Goal: Use online tool/utility: Utilize a website feature to perform a specific function

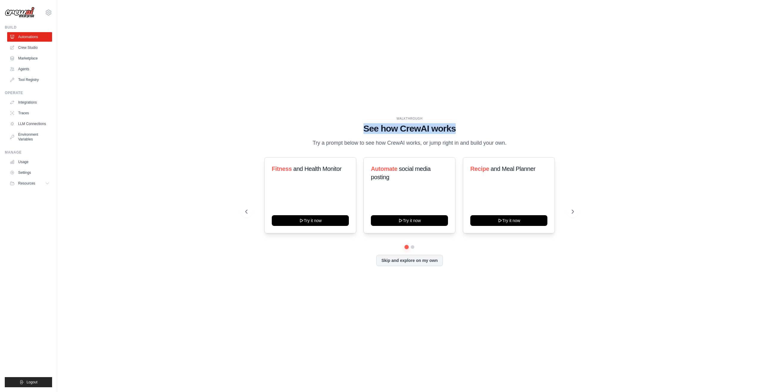
drag, startPoint x: 365, startPoint y: 127, endPoint x: 471, endPoint y: 128, distance: 106.6
click at [471, 128] on h1 "See how CrewAI works" at bounding box center [409, 128] width 329 height 11
drag, startPoint x: 471, startPoint y: 128, endPoint x: 448, endPoint y: 139, distance: 25.8
click at [448, 139] on p "Try a prompt below to see how CrewAI works, or jump right in and build your own." at bounding box center [410, 143] width 200 height 9
drag, startPoint x: 308, startPoint y: 176, endPoint x: 342, endPoint y: 176, distance: 33.9
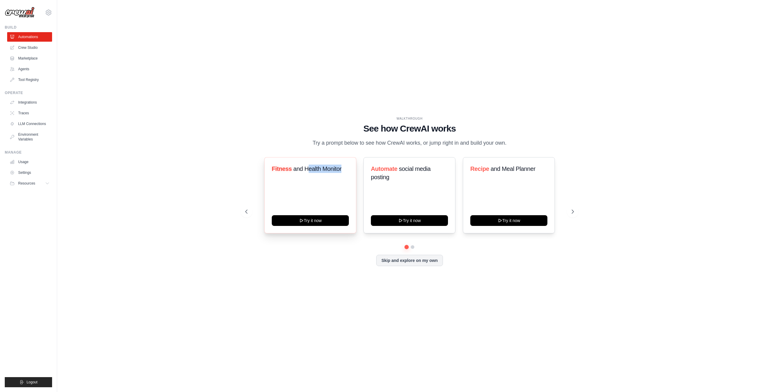
click at [342, 173] on h3 "Fitness and Health Monitor" at bounding box center [310, 169] width 77 height 8
drag, startPoint x: 342, startPoint y: 176, endPoint x: 419, endPoint y: 176, distance: 77.1
click at [419, 176] on span "social media posting" at bounding box center [401, 172] width 60 height 15
drag, startPoint x: 399, startPoint y: 173, endPoint x: 430, endPoint y: 179, distance: 31.9
click at [430, 179] on h3 "Automate social media posting" at bounding box center [409, 173] width 77 height 17
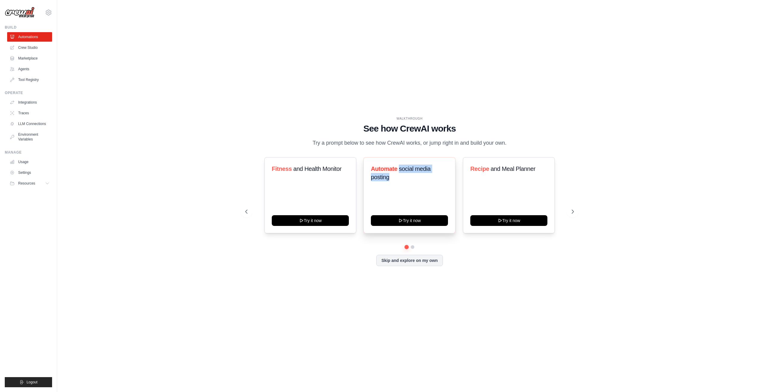
drag, startPoint x: 430, startPoint y: 179, endPoint x: 421, endPoint y: 184, distance: 10.1
click at [421, 181] on h3 "Automate social media posting" at bounding box center [409, 173] width 77 height 17
click at [416, 176] on span "social media posting" at bounding box center [401, 172] width 60 height 15
drag, startPoint x: 493, startPoint y: 172, endPoint x: 545, endPoint y: 173, distance: 51.5
click at [545, 173] on h3 "Recipe and Meal Planner" at bounding box center [508, 169] width 77 height 8
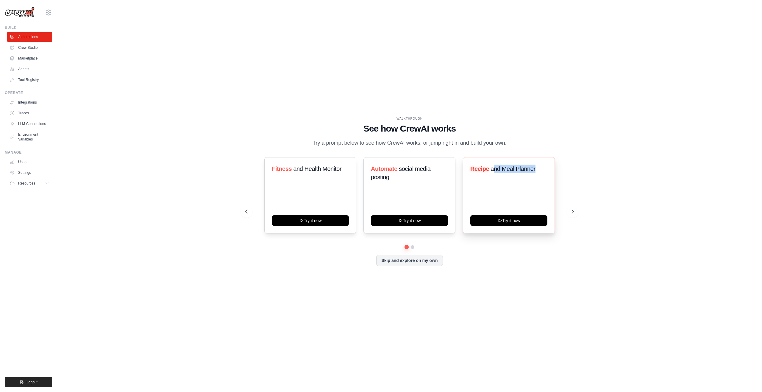
drag, startPoint x: 545, startPoint y: 173, endPoint x: 522, endPoint y: 178, distance: 23.0
click at [522, 178] on div "Recipe and Meal Planner" at bounding box center [508, 171] width 77 height 13
click at [518, 172] on span "and Meal Planner" at bounding box center [513, 168] width 45 height 7
click at [174, 101] on div "WALKTHROUGH See how [PERSON_NAME] works Try a prompt below to see how [PERSON_N…" at bounding box center [410, 196] width 686 height 380
click at [31, 184] on span "Resources" at bounding box center [27, 183] width 17 height 5
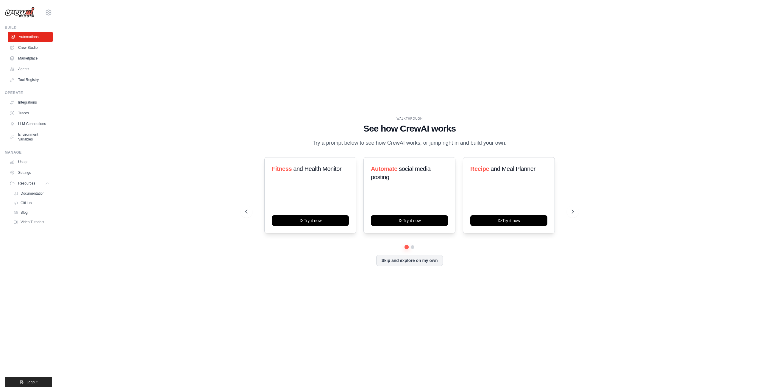
click at [27, 35] on link "Automations" at bounding box center [30, 37] width 45 height 10
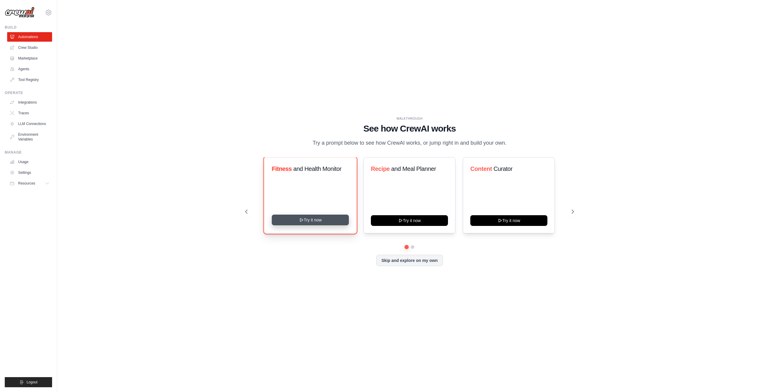
click at [309, 225] on button "Try it now" at bounding box center [310, 220] width 77 height 11
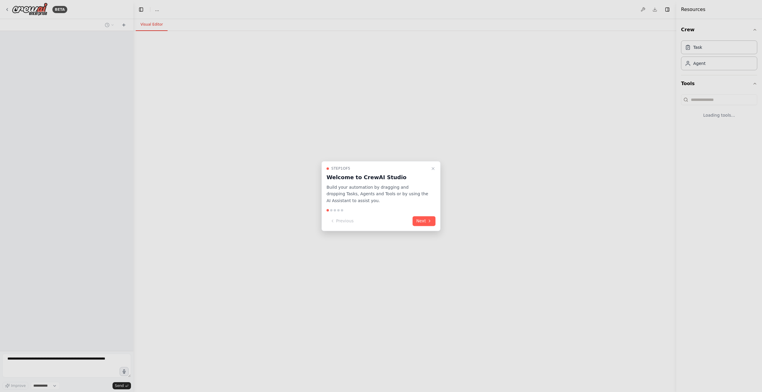
select select "****"
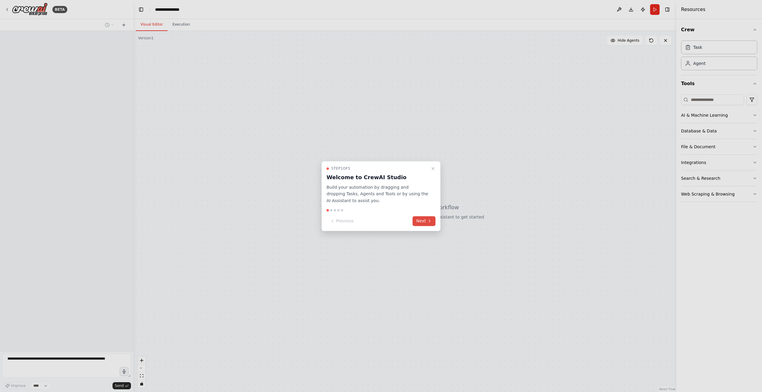
click at [422, 222] on button "Next" at bounding box center [424, 221] width 23 height 10
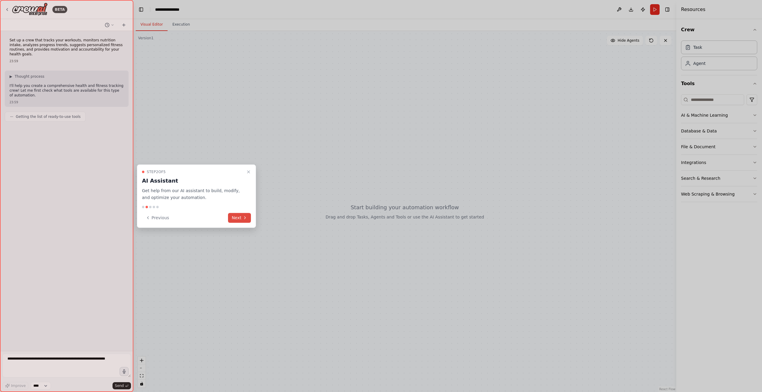
click at [237, 221] on button "Next" at bounding box center [239, 218] width 23 height 10
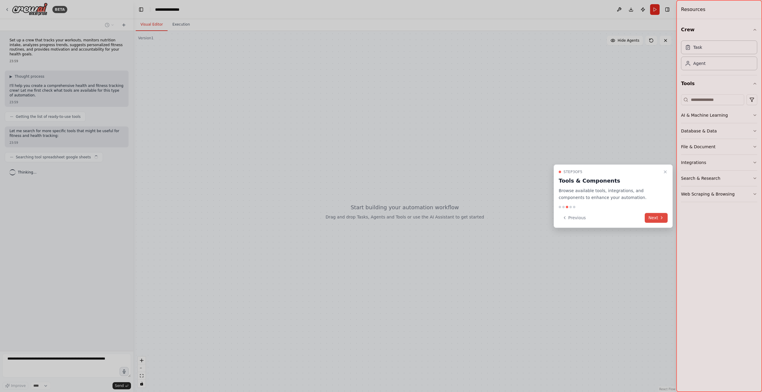
click at [655, 216] on button "Next" at bounding box center [656, 218] width 23 height 10
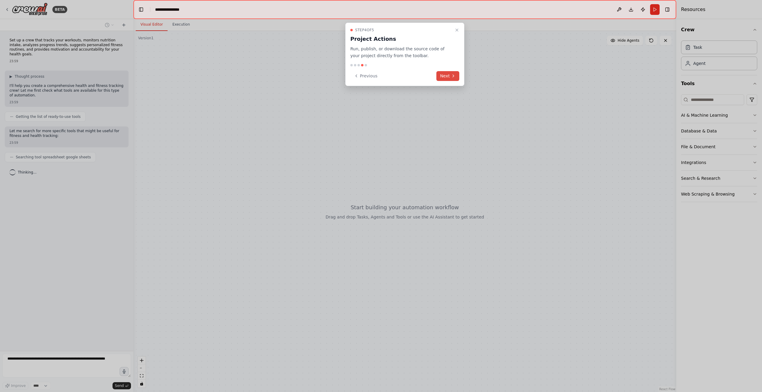
click at [455, 75] on icon at bounding box center [453, 76] width 5 height 5
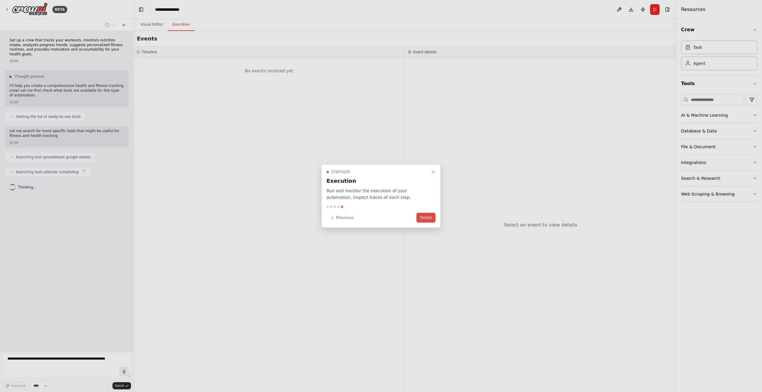
click at [427, 219] on button "Finish" at bounding box center [425, 218] width 19 height 10
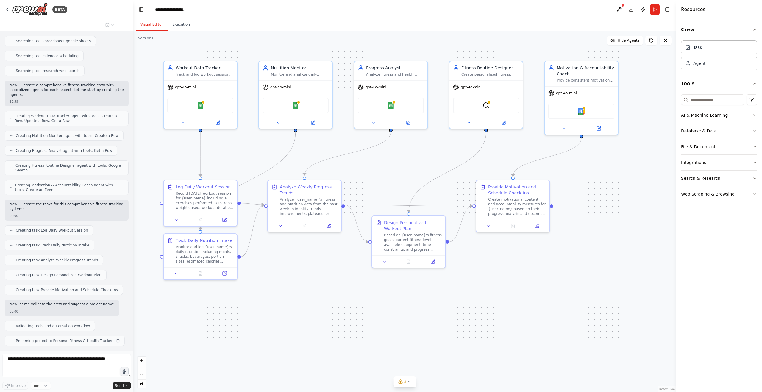
scroll to position [131, 0]
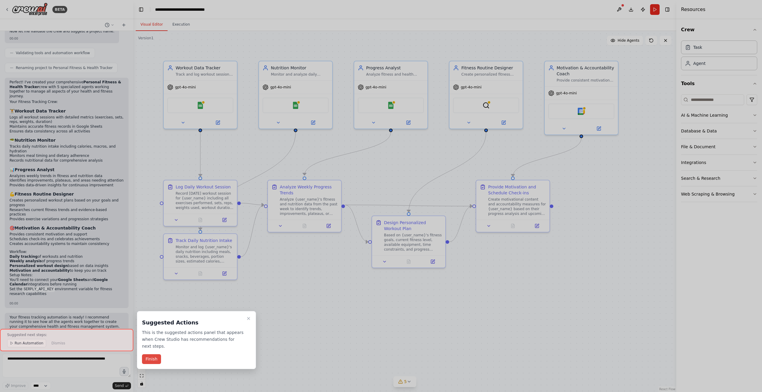
click at [156, 361] on button "Finish" at bounding box center [151, 359] width 19 height 10
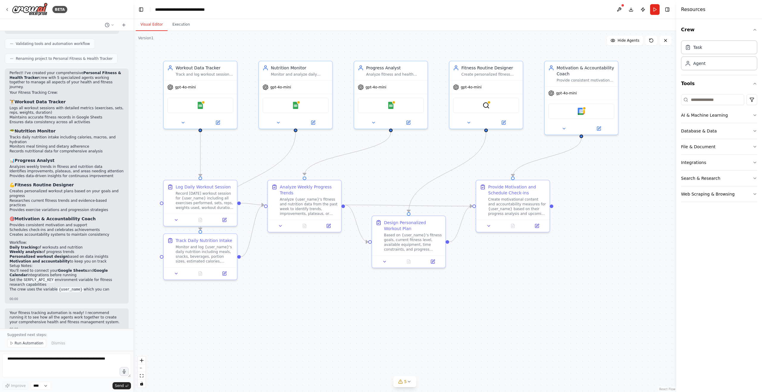
scroll to position [403, 0]
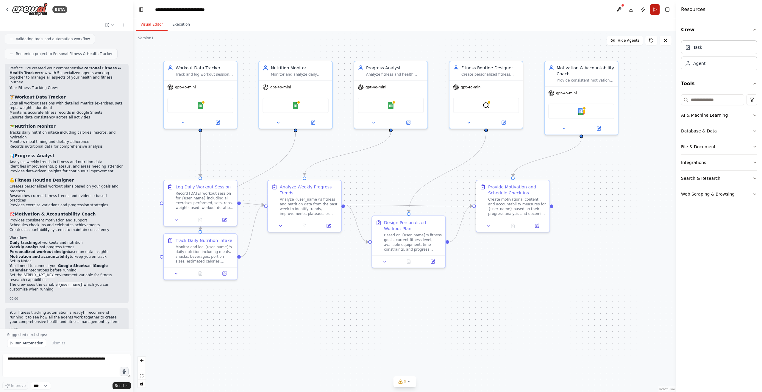
click at [653, 9] on button "Run" at bounding box center [655, 9] width 10 height 11
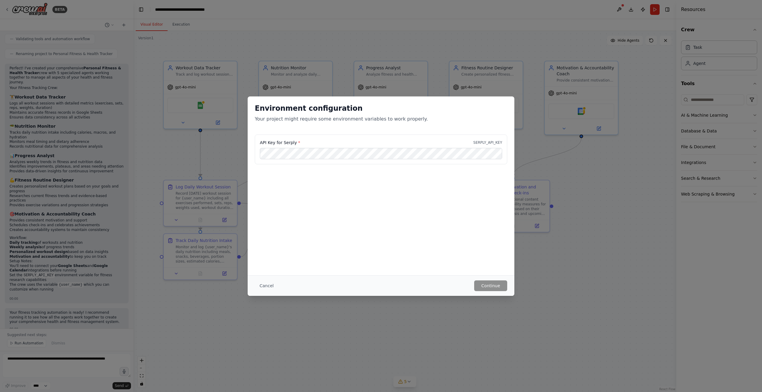
click at [326, 192] on div "API Key for Serply * SERPLY_API_KEY" at bounding box center [381, 165] width 267 height 60
click at [269, 143] on label "API Key for Serply *" at bounding box center [280, 143] width 40 height 6
drag, startPoint x: 254, startPoint y: 118, endPoint x: 435, endPoint y: 118, distance: 181.6
click at [435, 118] on div "Environment configuration Your project might require some environment variables…" at bounding box center [381, 115] width 267 height 38
drag, startPoint x: 435, startPoint y: 118, endPoint x: 411, endPoint y: 128, distance: 26.4
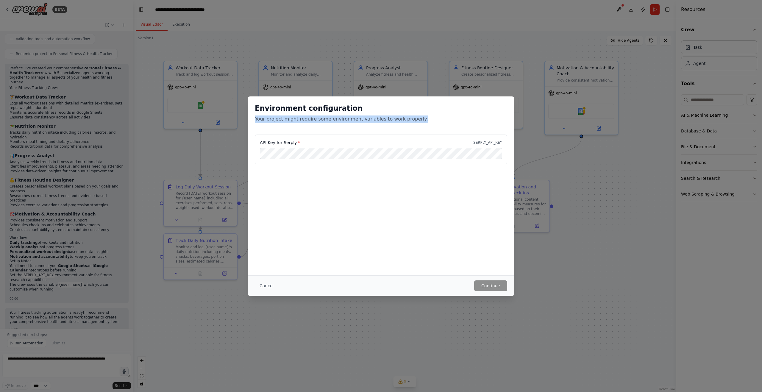
click at [411, 128] on div "Environment configuration Your project might require some environment variables…" at bounding box center [381, 115] width 267 height 38
click at [263, 281] on button "Cancel" at bounding box center [267, 285] width 24 height 11
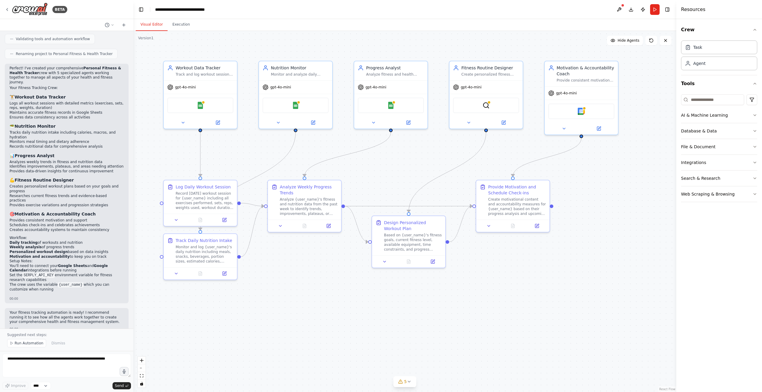
click at [347, 296] on div ".deletable-edge-delete-btn { width: 20px; height: 20px; border: 0px solid #ffff…" at bounding box center [404, 211] width 543 height 361
click at [296, 319] on div ".deletable-edge-delete-btn { width: 20px; height: 20px; border: 0px solid #ffff…" at bounding box center [404, 211] width 543 height 361
click at [563, 346] on div ".deletable-edge-delete-btn { width: 20px; height: 20px; border: 0px solid #ffff…" at bounding box center [404, 211] width 543 height 361
drag, startPoint x: 13, startPoint y: 68, endPoint x: 93, endPoint y: 83, distance: 81.8
click at [93, 83] on div "Perfect! I've created your comprehensive Personal Fitness & Health Tracker crew…" at bounding box center [67, 184] width 124 height 240
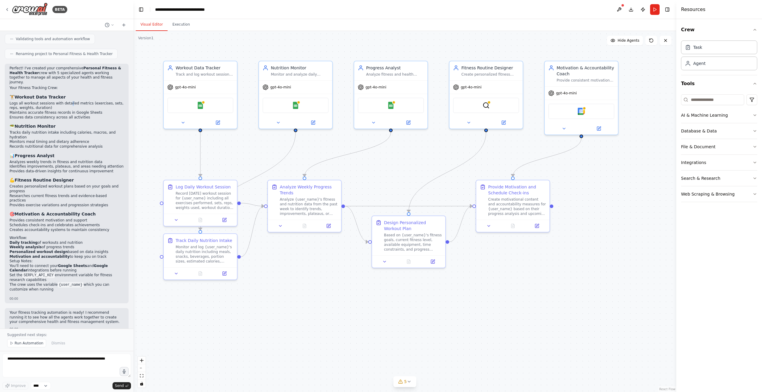
drag, startPoint x: 93, startPoint y: 83, endPoint x: 70, endPoint y: 101, distance: 28.5
click at [70, 101] on li "Logs all workout sessions with detailed metrics (exercises, sets, reps, weights…" at bounding box center [67, 105] width 114 height 9
click at [141, 8] on button "Toggle Left Sidebar" at bounding box center [141, 9] width 8 height 8
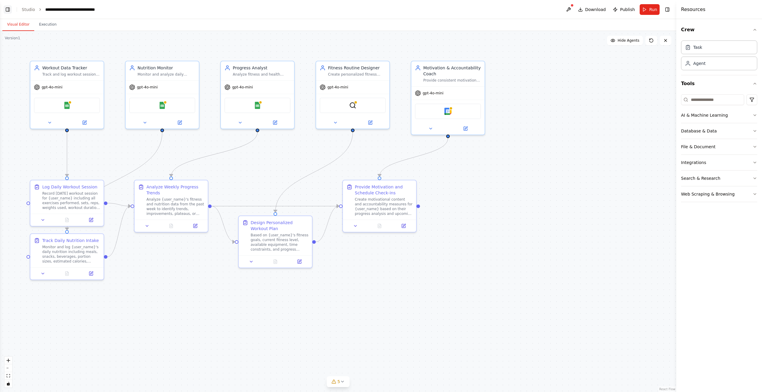
click at [7, 10] on button "Toggle Left Sidebar" at bounding box center [8, 9] width 8 height 8
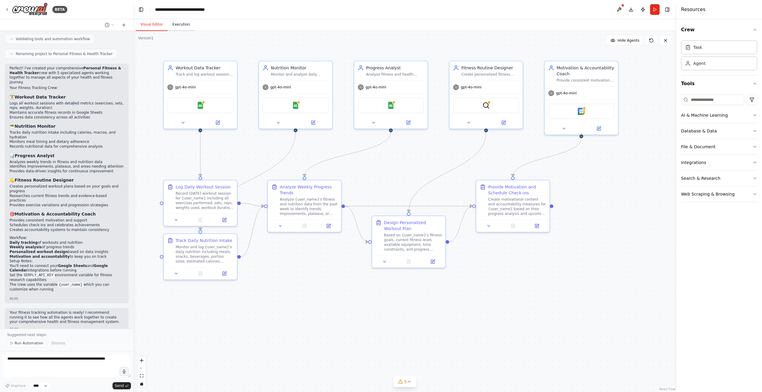
click at [187, 26] on button "Execution" at bounding box center [181, 24] width 27 height 13
click at [154, 25] on button "Visual Editor" at bounding box center [152, 24] width 32 height 13
click at [37, 363] on textarea at bounding box center [66, 366] width 129 height 24
click at [46, 385] on select "****" at bounding box center [41, 386] width 20 height 8
click at [49, 386] on select "****" at bounding box center [41, 386] width 20 height 8
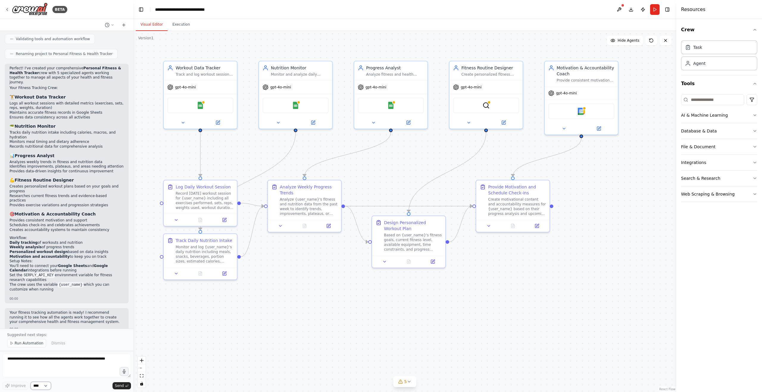
click at [38, 387] on select "****" at bounding box center [41, 386] width 20 height 8
click at [18, 366] on textarea at bounding box center [66, 366] width 129 height 24
click at [7, 7] on div "BETA" at bounding box center [36, 9] width 63 height 13
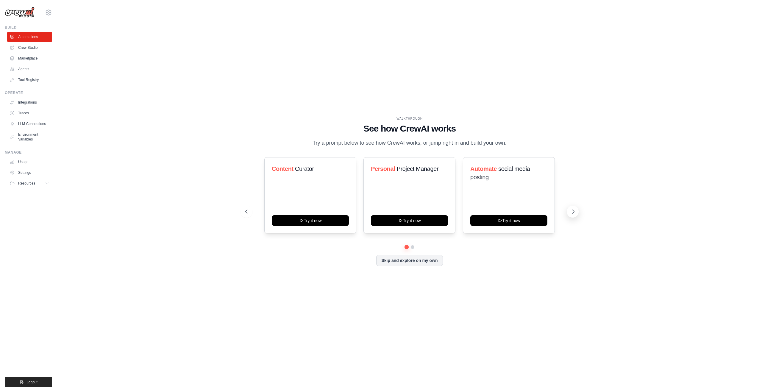
click at [571, 215] on icon at bounding box center [573, 212] width 6 height 6
click at [312, 224] on button "Try it now" at bounding box center [310, 220] width 77 height 11
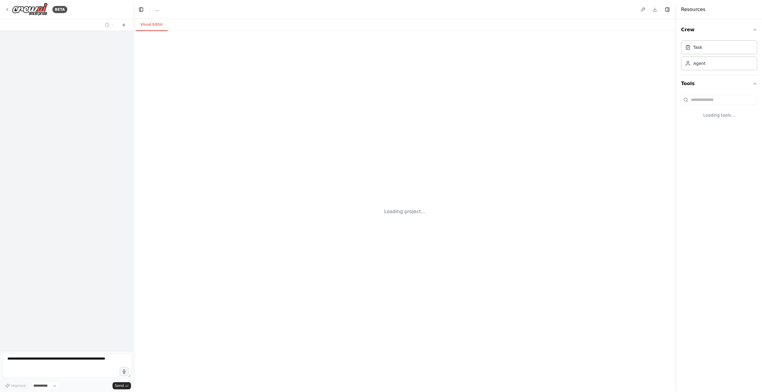
select select "****"
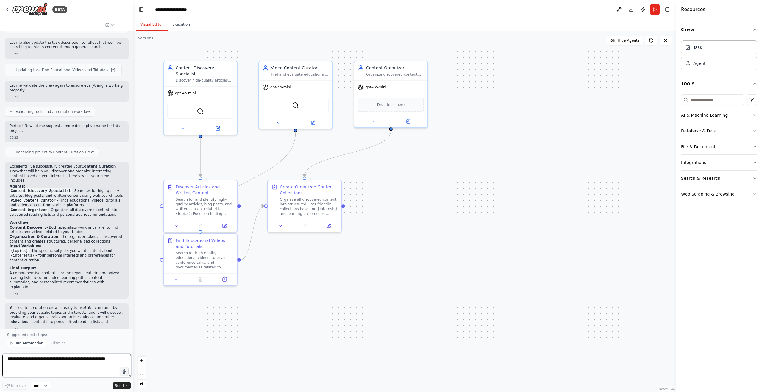
scroll to position [501, 0]
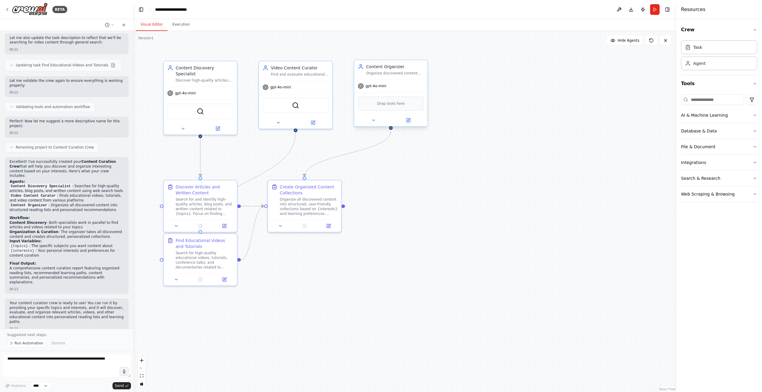
click at [395, 104] on span "Drop tools here" at bounding box center [391, 104] width 28 height 6
click at [505, 132] on div ".deletable-edge-delete-btn { width: 20px; height: 20px; border: 0px solid #ffff…" at bounding box center [404, 211] width 543 height 361
drag, startPoint x: 701, startPoint y: 179, endPoint x: 706, endPoint y: 181, distance: 5.5
click at [706, 181] on div "Search & Research" at bounding box center [700, 178] width 39 height 6
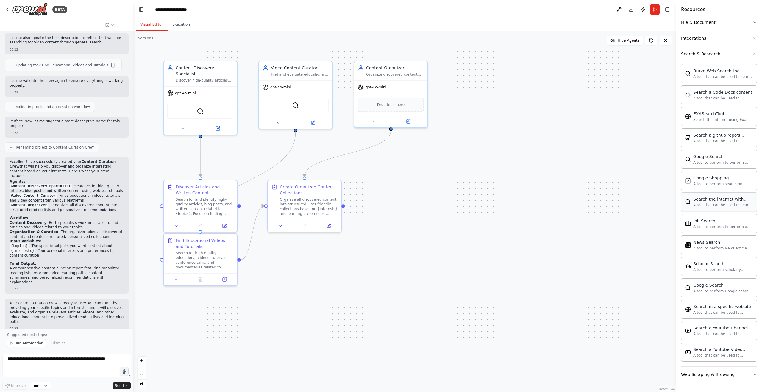
scroll to position [0, 0]
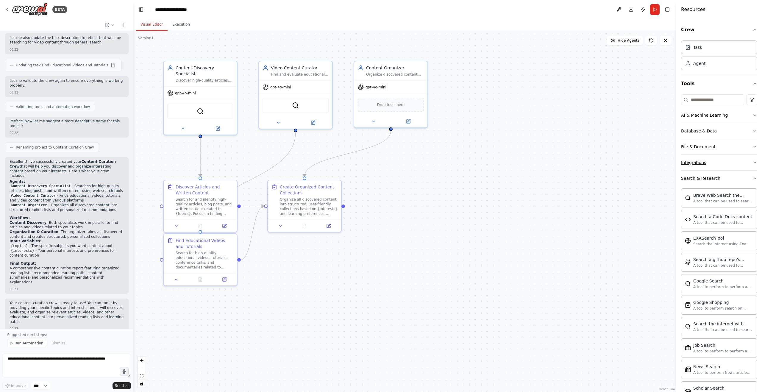
click at [701, 160] on div "Integrations" at bounding box center [693, 163] width 25 height 6
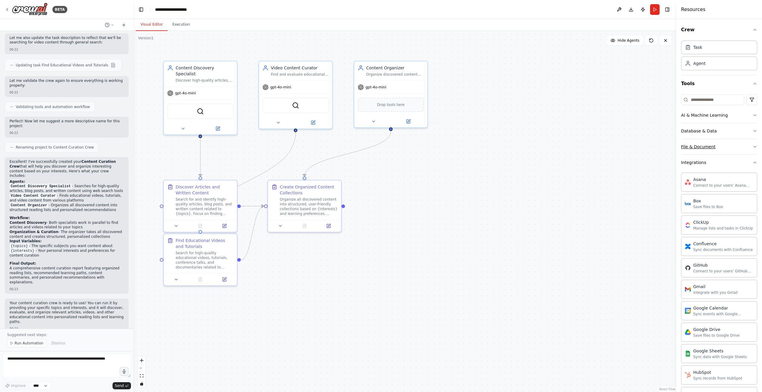
click at [709, 147] on div "File & Document" at bounding box center [698, 147] width 35 height 6
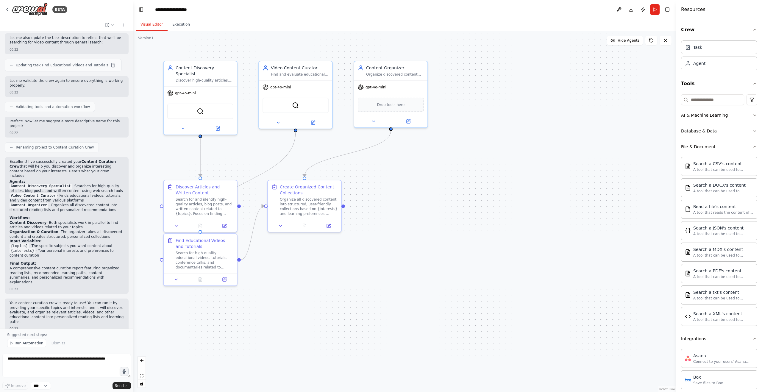
click at [726, 134] on button "Database & Data" at bounding box center [719, 130] width 76 height 15
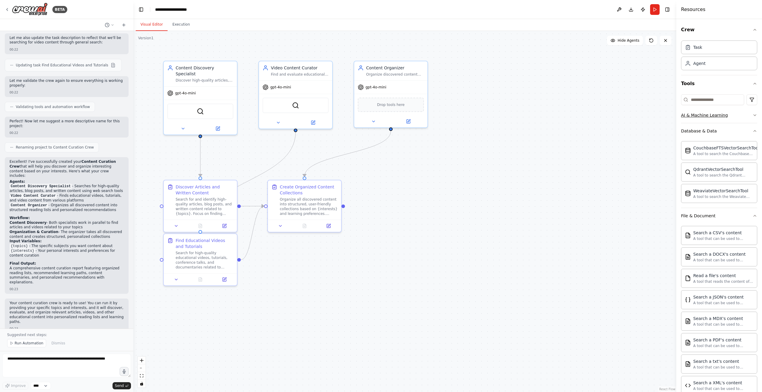
click at [743, 115] on button "AI & Machine Learning" at bounding box center [719, 114] width 76 height 15
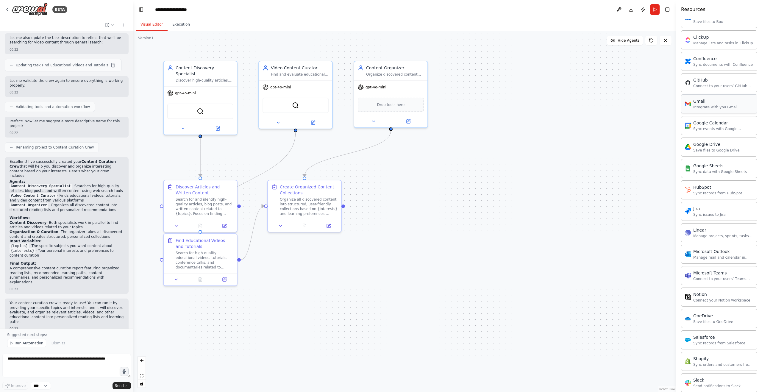
scroll to position [546, 0]
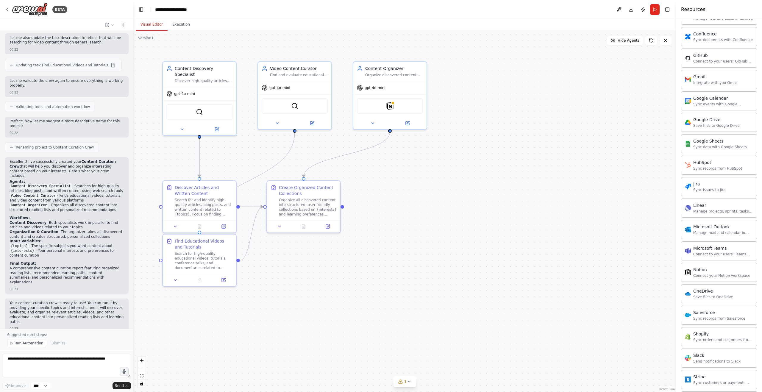
click at [505, 158] on div ".deletable-edge-delete-btn { width: 20px; height: 20px; border: 0px solid #ffff…" at bounding box center [404, 211] width 543 height 361
drag, startPoint x: 200, startPoint y: 250, endPoint x: 211, endPoint y: 294, distance: 46.0
click at [211, 294] on div "Find Educational Videos and Tutorials Search for high-quality educational video…" at bounding box center [216, 301] width 58 height 32
click at [343, 302] on div ".deletable-edge-delete-btn { width: 20px; height: 20px; border: 0px solid #ffff…" at bounding box center [404, 211] width 543 height 361
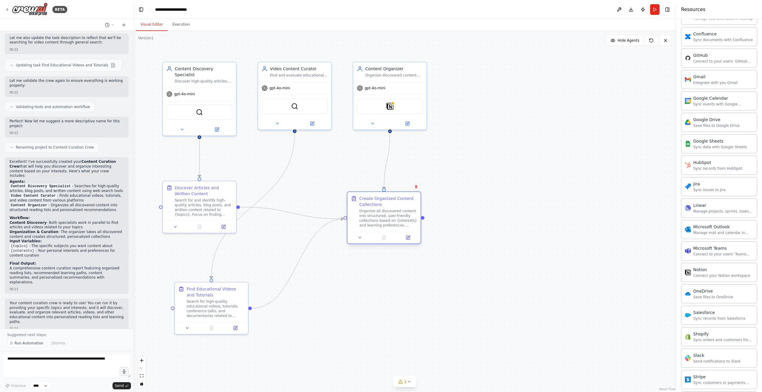
drag, startPoint x: 314, startPoint y: 196, endPoint x: 397, endPoint y: 210, distance: 84.2
click at [397, 210] on div "Create Organized Content Collections Organize all discovered content into struc…" at bounding box center [388, 212] width 58 height 32
click at [302, 324] on div ".deletable-edge-delete-btn { width: 20px; height: 20px; border: 0px solid #ffff…" at bounding box center [404, 211] width 543 height 361
drag, startPoint x: 208, startPoint y: 298, endPoint x: 257, endPoint y: 288, distance: 49.9
click at [257, 288] on div "Find Educational Videos and Tutorials Search for high-quality educational video…" at bounding box center [262, 289] width 58 height 32
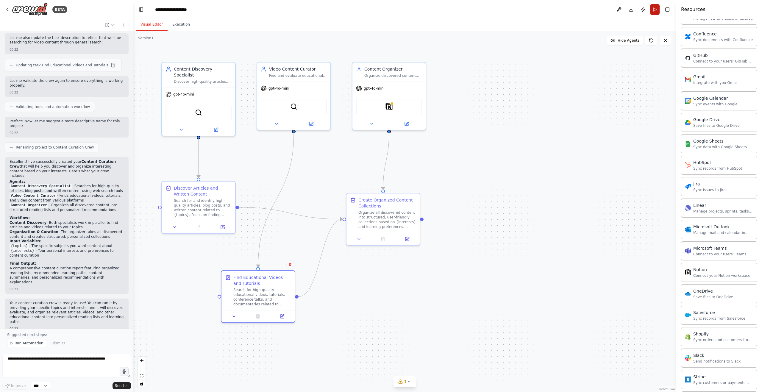
click at [653, 6] on button "Run" at bounding box center [655, 9] width 10 height 11
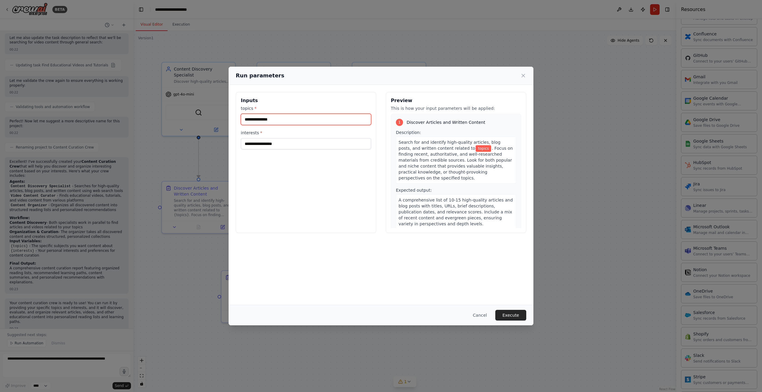
click at [282, 124] on input "topics *" at bounding box center [306, 119] width 130 height 11
click at [289, 200] on div "Inputs topics * interests *" at bounding box center [306, 162] width 140 height 141
click at [282, 118] on input "topics *" at bounding box center [306, 119] width 130 height 11
type input "*"
type input "*****"
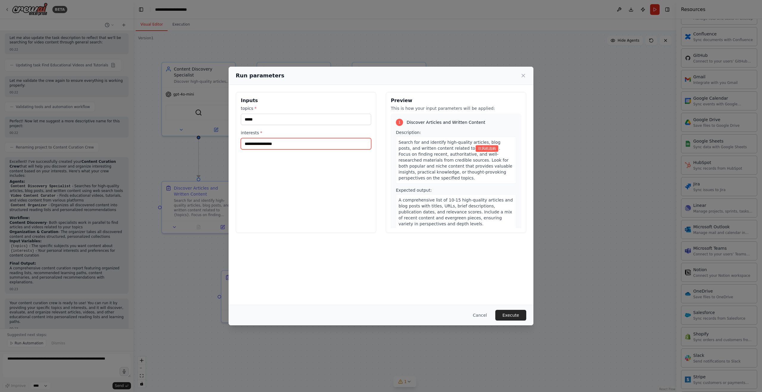
click at [277, 148] on input "interests *" at bounding box center [306, 143] width 130 height 11
click at [269, 175] on div "Inputs topics * ***** interests *" at bounding box center [306, 162] width 140 height 141
click at [266, 144] on input "interests *" at bounding box center [306, 143] width 130 height 11
type input "*"
type input "**"
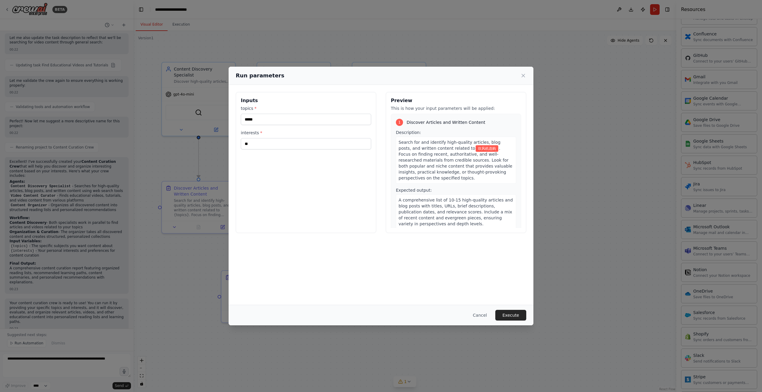
click at [316, 206] on div "Inputs topics * ***** interests * **" at bounding box center [306, 162] width 140 height 141
click at [519, 314] on button "Execute" at bounding box center [510, 315] width 31 height 11
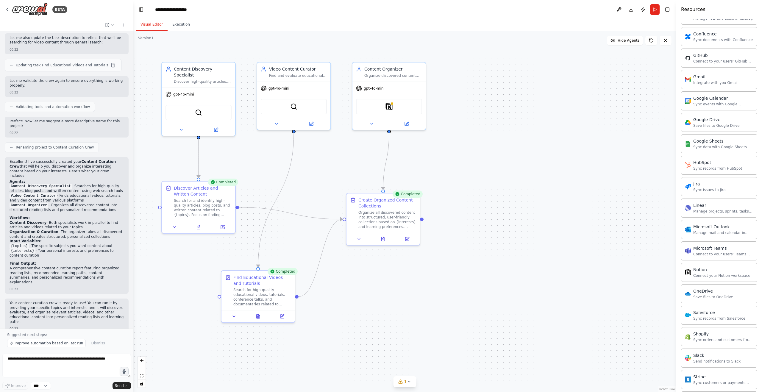
click at [543, 265] on div ".deletable-edge-delete-btn { width: 20px; height: 20px; border: 0px solid #ffff…" at bounding box center [404, 211] width 543 height 361
drag, startPoint x: 9, startPoint y: 265, endPoint x: 92, endPoint y: 275, distance: 83.1
click at [92, 275] on div "Excellent! I've successfully created your Content Curation Crew that will help …" at bounding box center [67, 225] width 124 height 137
drag, startPoint x: 92, startPoint y: 275, endPoint x: 67, endPoint y: 286, distance: 26.9
click at [67, 286] on div "Set up a crew that finds and organizes interesting articles, videos, and podcas…" at bounding box center [66, 180] width 133 height 298
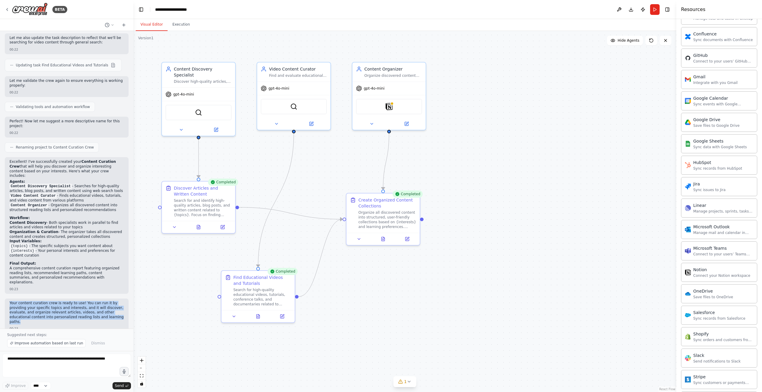
drag, startPoint x: 10, startPoint y: 292, endPoint x: 98, endPoint y: 311, distance: 90.5
click at [98, 311] on p "Your content curation crew is ready to use! You can run it by providing your sp…" at bounding box center [67, 312] width 114 height 23
drag, startPoint x: 98, startPoint y: 311, endPoint x: 57, endPoint y: 318, distance: 41.3
click at [57, 327] on div "00:23" at bounding box center [67, 329] width 114 height 4
drag, startPoint x: 7, startPoint y: 335, endPoint x: 51, endPoint y: 335, distance: 44.4
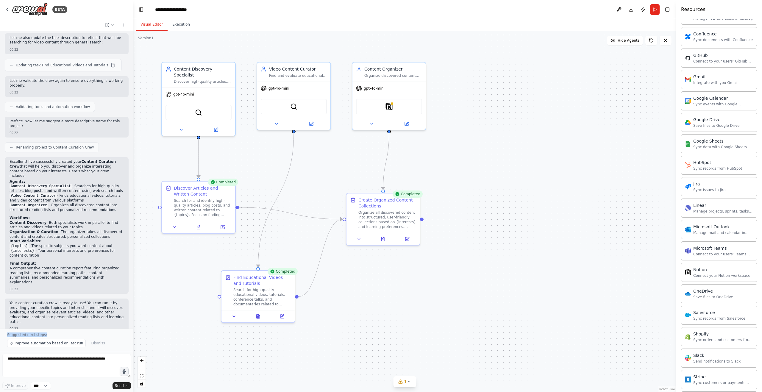
click at [51, 335] on div "Suggested next steps: Improve automation based on last run Dismiss" at bounding box center [66, 340] width 133 height 22
drag, startPoint x: 51, startPoint y: 335, endPoint x: 87, endPoint y: 328, distance: 37.0
click at [87, 328] on div "Set up a crew that finds and organizes interesting articles, videos, and podcas…" at bounding box center [66, 180] width 133 height 298
click at [27, 346] on span "Improve automation based on last run" at bounding box center [49, 343] width 68 height 5
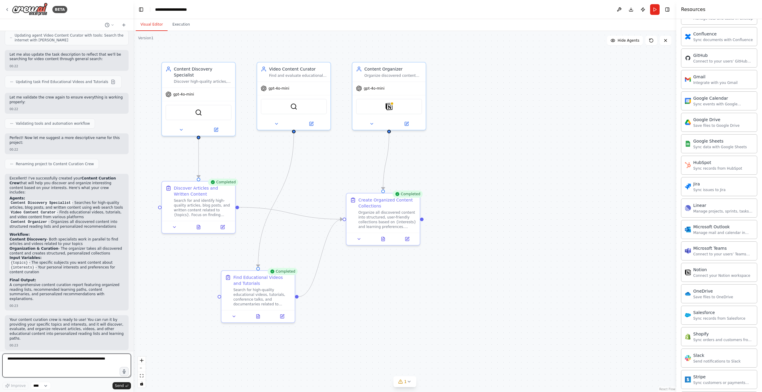
scroll to position [732, 0]
